Goal: Navigation & Orientation: Find specific page/section

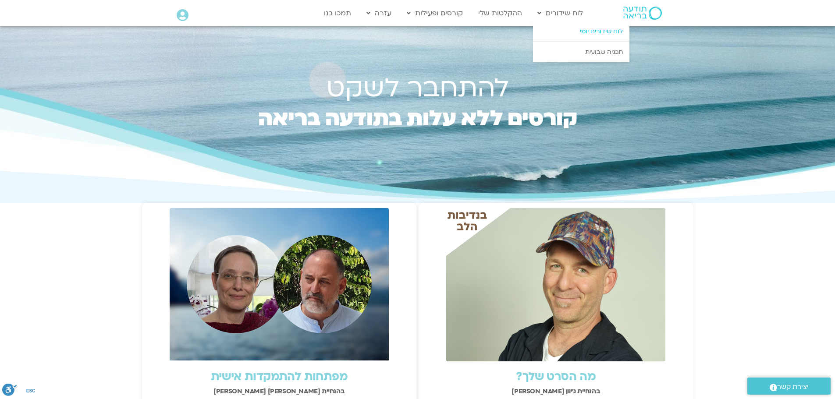
click at [580, 32] on link "לוח שידורים יומי" at bounding box center [581, 31] width 96 height 20
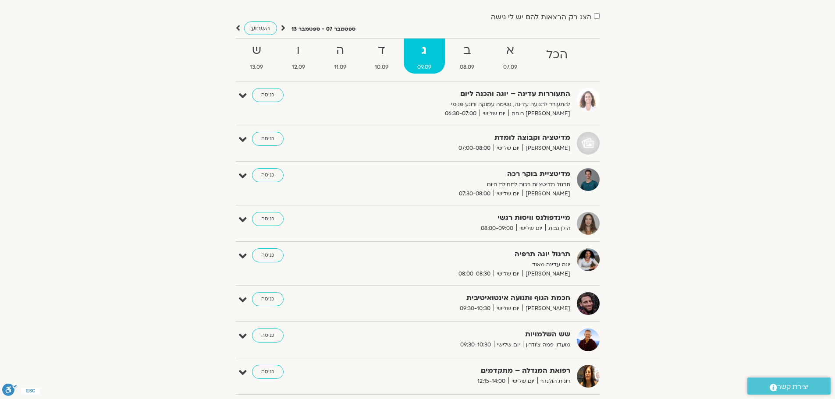
scroll to position [67, 0]
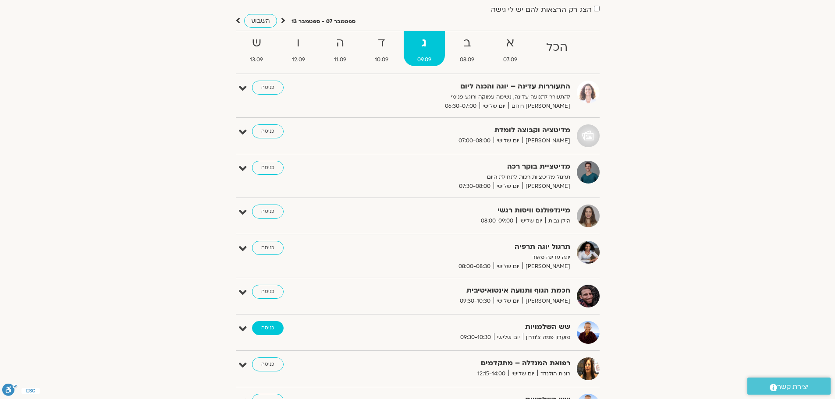
click at [263, 329] on link "כניסה" at bounding box center [268, 328] width 32 height 14
